Goal: Find specific page/section: Find specific page/section

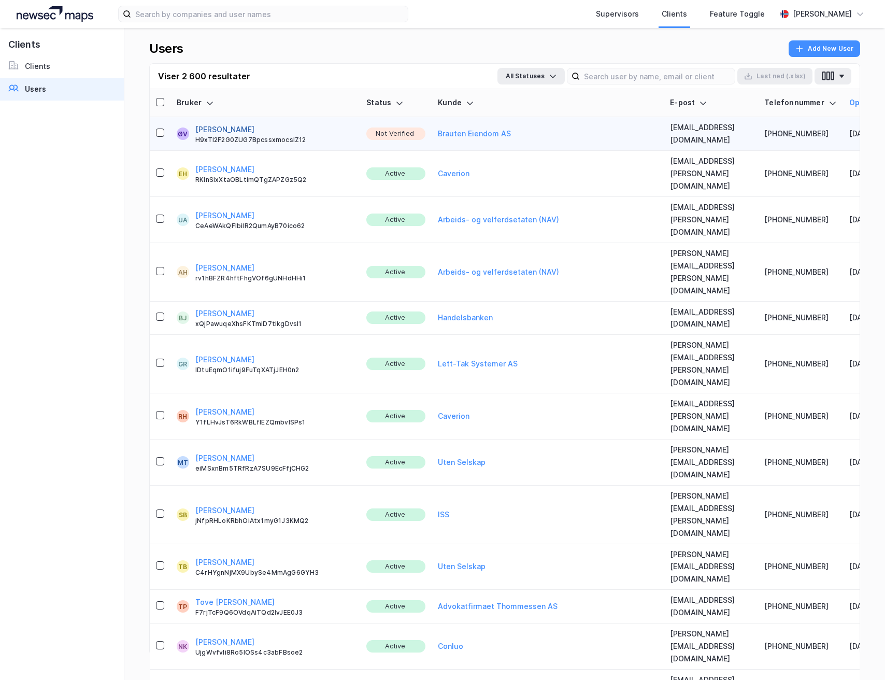
click at [232, 127] on button "[PERSON_NAME]" at bounding box center [224, 129] width 59 height 12
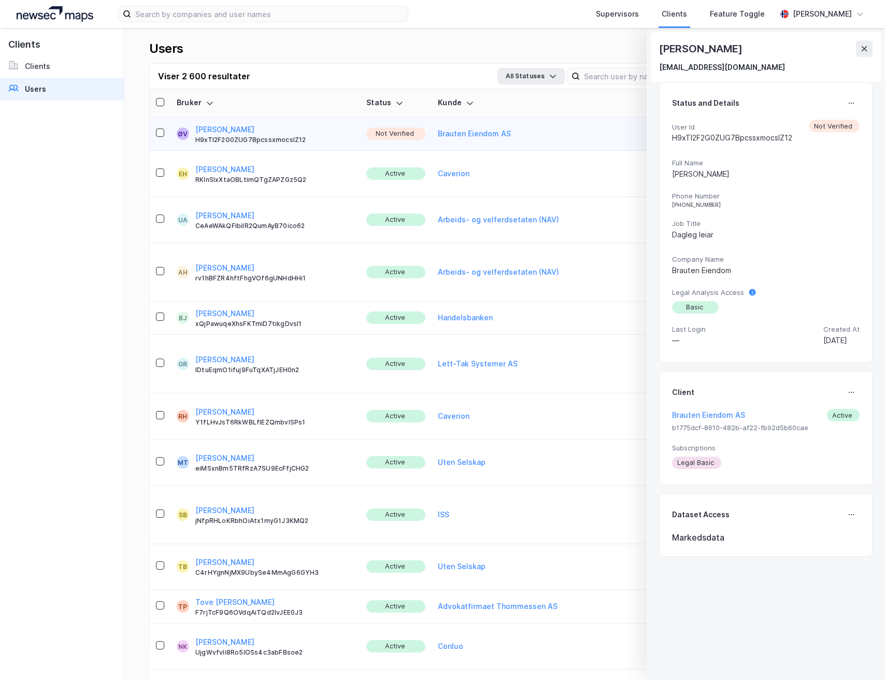
drag, startPoint x: 852, startPoint y: 107, endPoint x: 758, endPoint y: 214, distance: 141.7
click at [851, 107] on div "Status and Details User Id H9xTl2F2G0ZUG7BpcssxmocsIZ12 Not Verified Full Name …" at bounding box center [766, 222] width 214 height 281
click at [844, 98] on button at bounding box center [851, 103] width 17 height 17
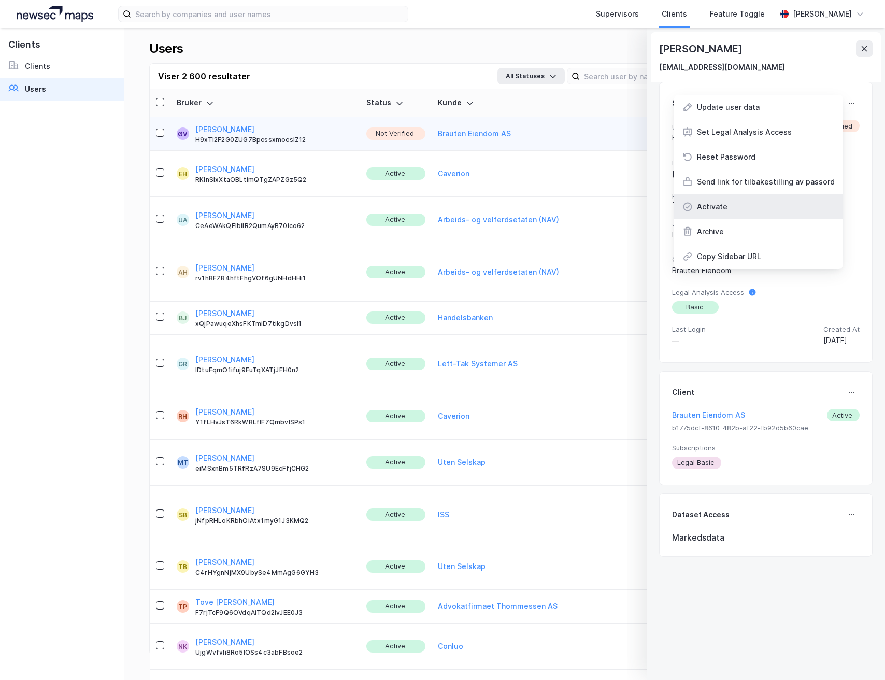
click at [732, 208] on div "Activate" at bounding box center [758, 206] width 169 height 25
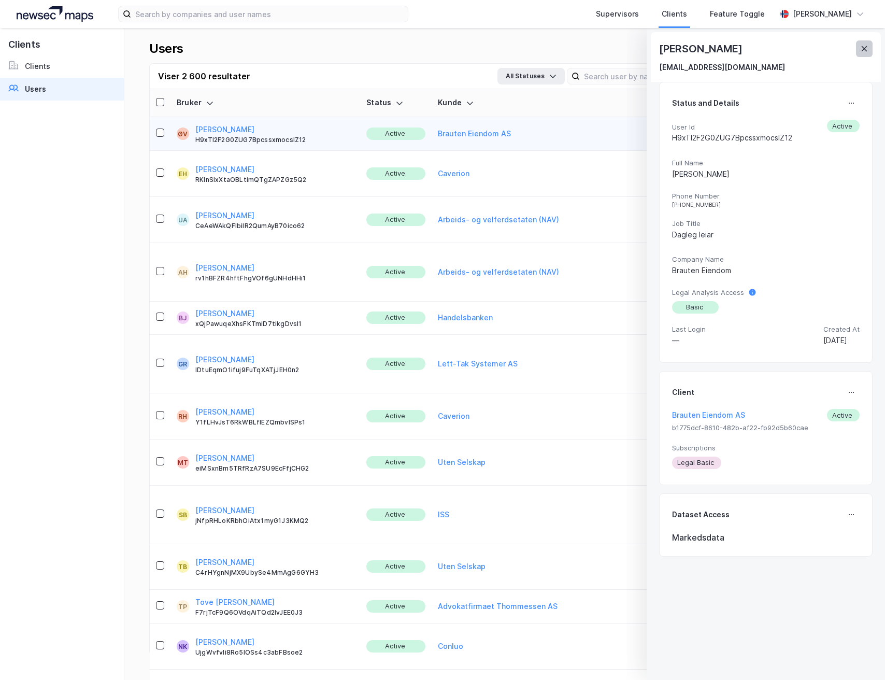
click at [862, 49] on icon at bounding box center [864, 49] width 8 height 8
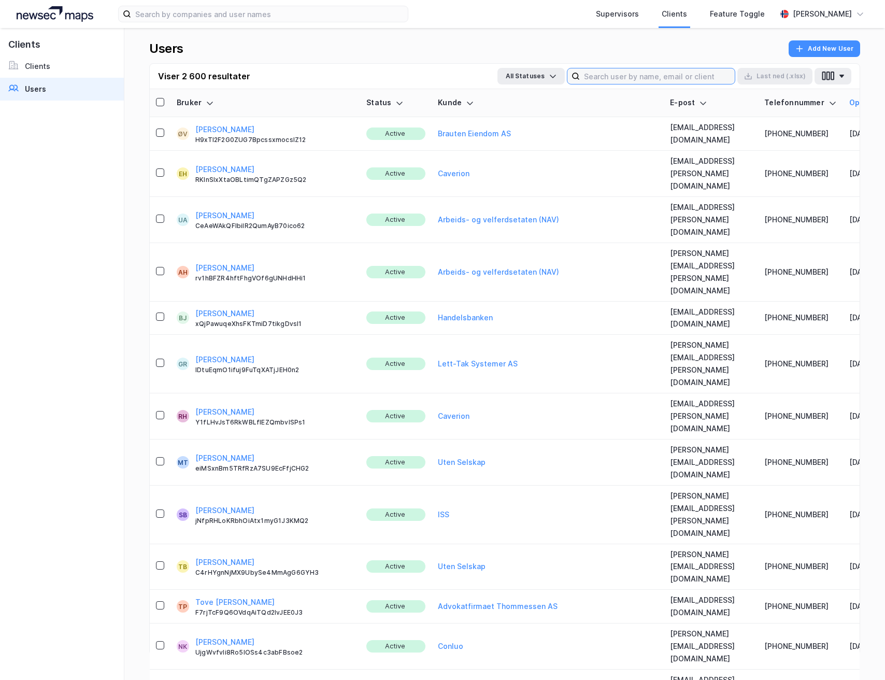
click at [617, 80] on input at bounding box center [657, 76] width 155 height 16
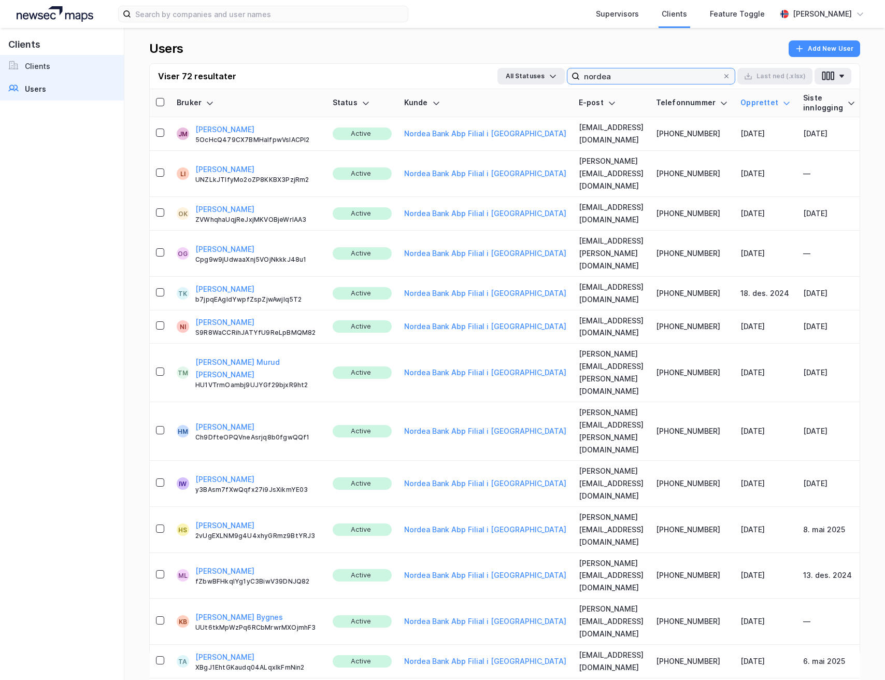
type input "nordea"
click at [43, 69] on div "Clients" at bounding box center [37, 66] width 25 height 12
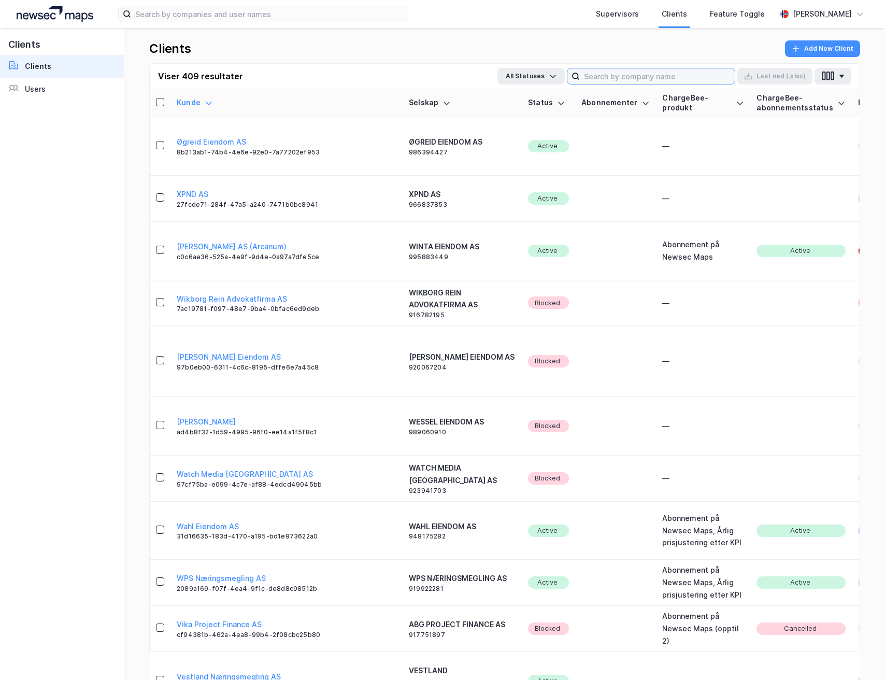
click at [597, 77] on input at bounding box center [657, 76] width 155 height 16
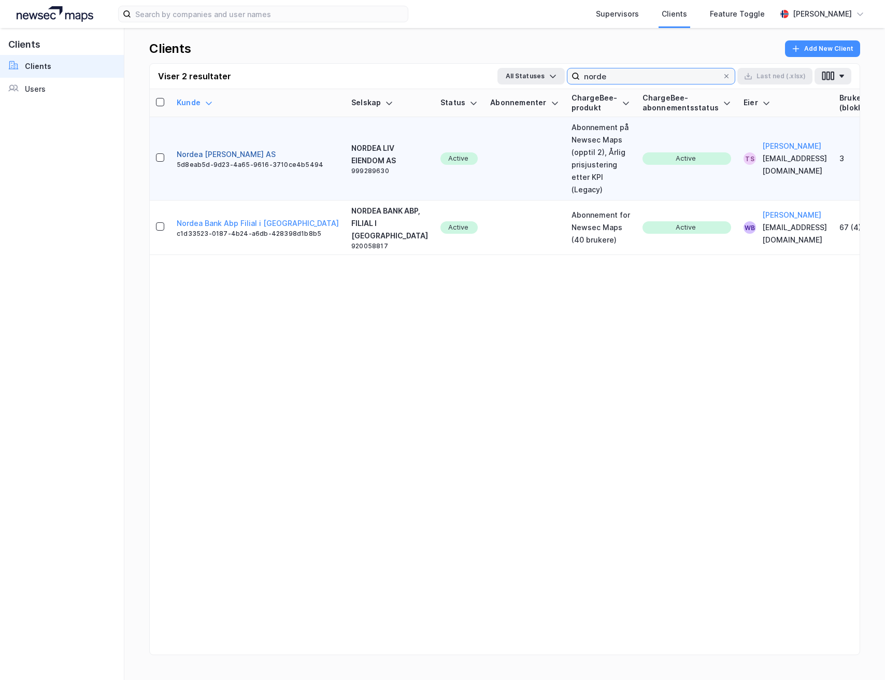
type input "norde"
click at [210, 150] on button "Nordea [PERSON_NAME] AS" at bounding box center [226, 154] width 99 height 12
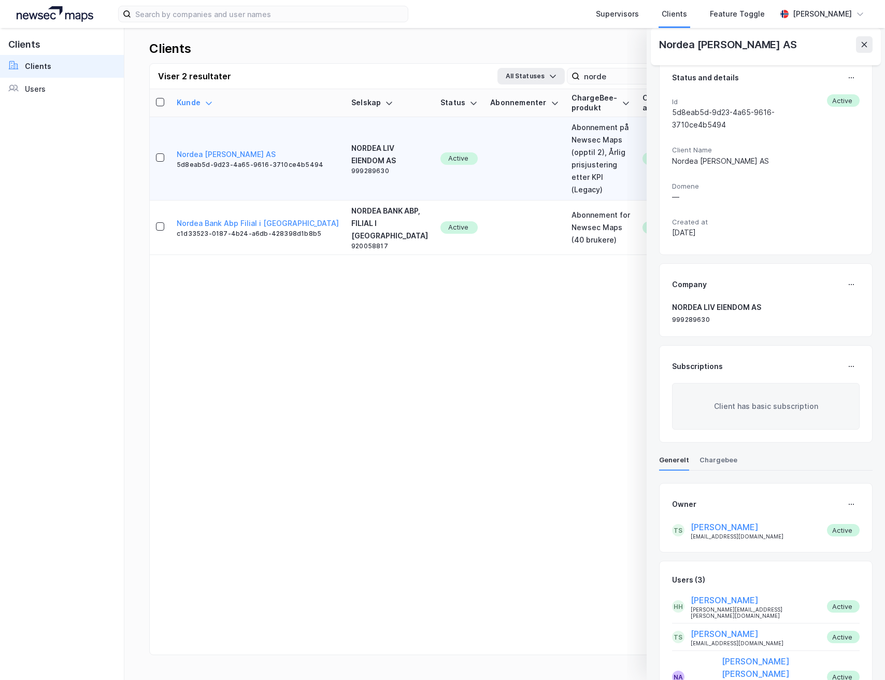
scroll to position [14, 0]
click at [861, 49] on button at bounding box center [864, 44] width 17 height 17
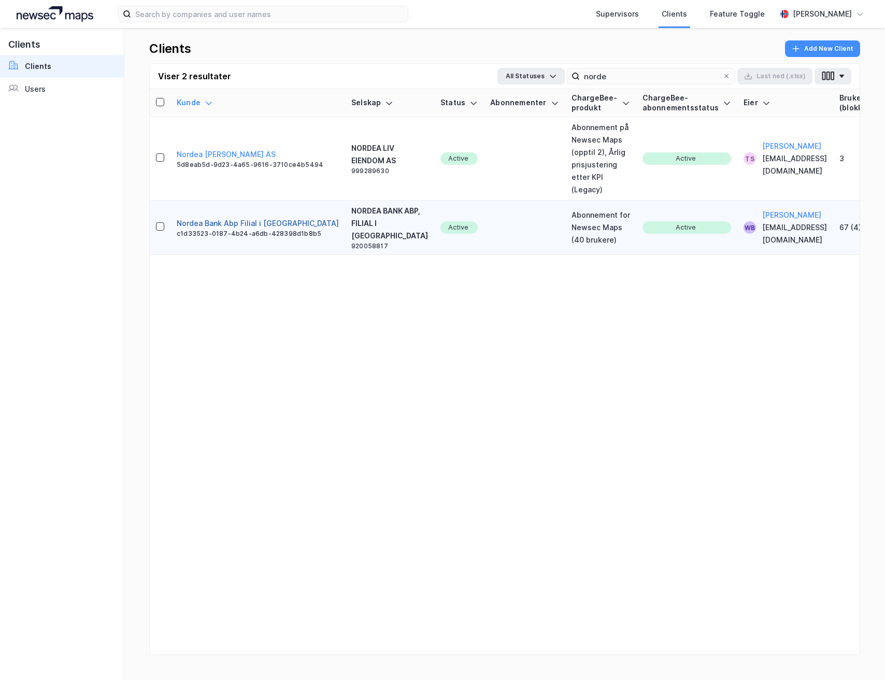
click at [209, 222] on button "Nordea Bank Abp Filial i [GEOGRAPHIC_DATA]" at bounding box center [258, 223] width 162 height 12
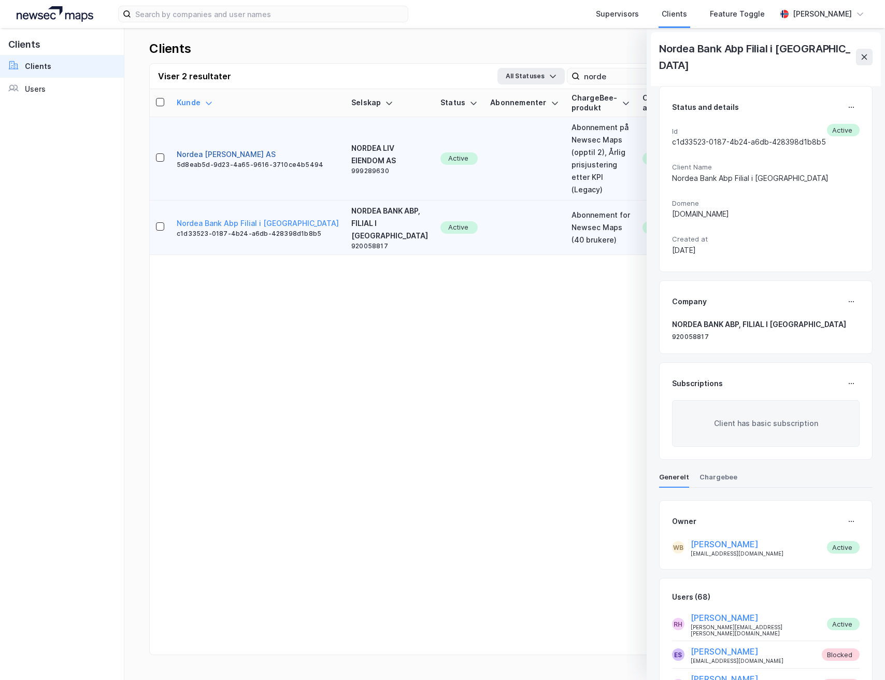
click at [240, 154] on button "Nordea [PERSON_NAME] AS" at bounding box center [226, 154] width 99 height 12
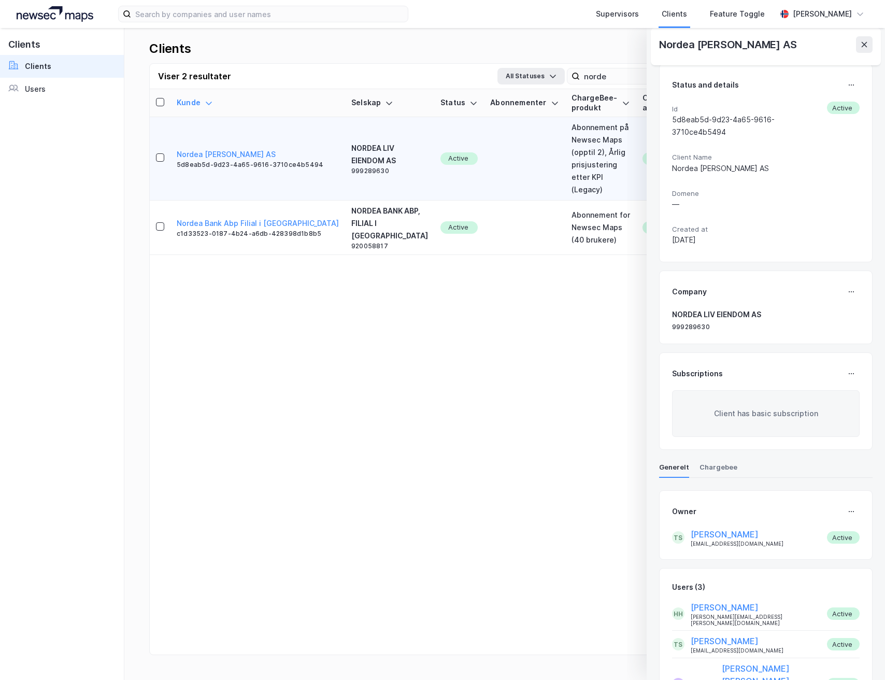
scroll to position [14, 0]
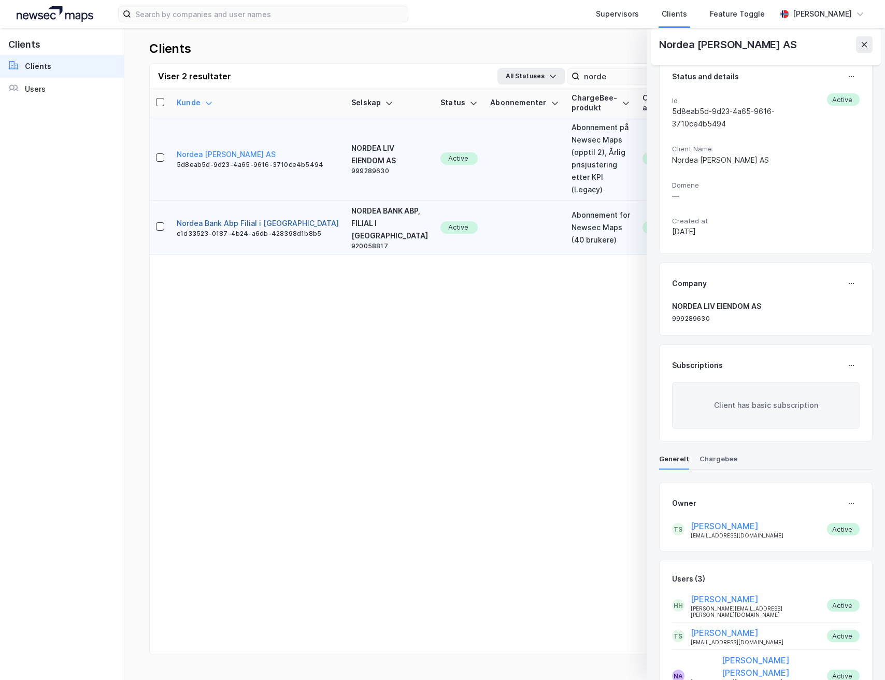
click at [217, 222] on button "Nordea Bank Abp Filial i [GEOGRAPHIC_DATA]" at bounding box center [258, 223] width 162 height 12
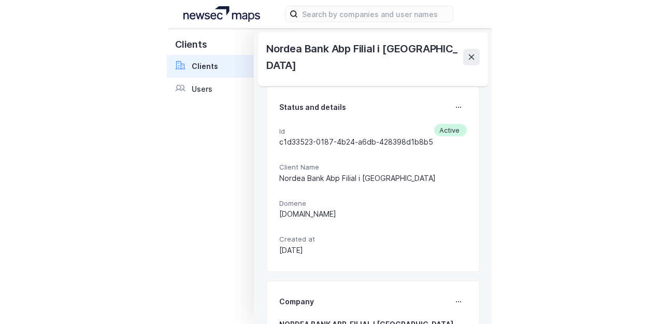
scroll to position [286, 0]
